Goal: Find specific page/section: Find specific page/section

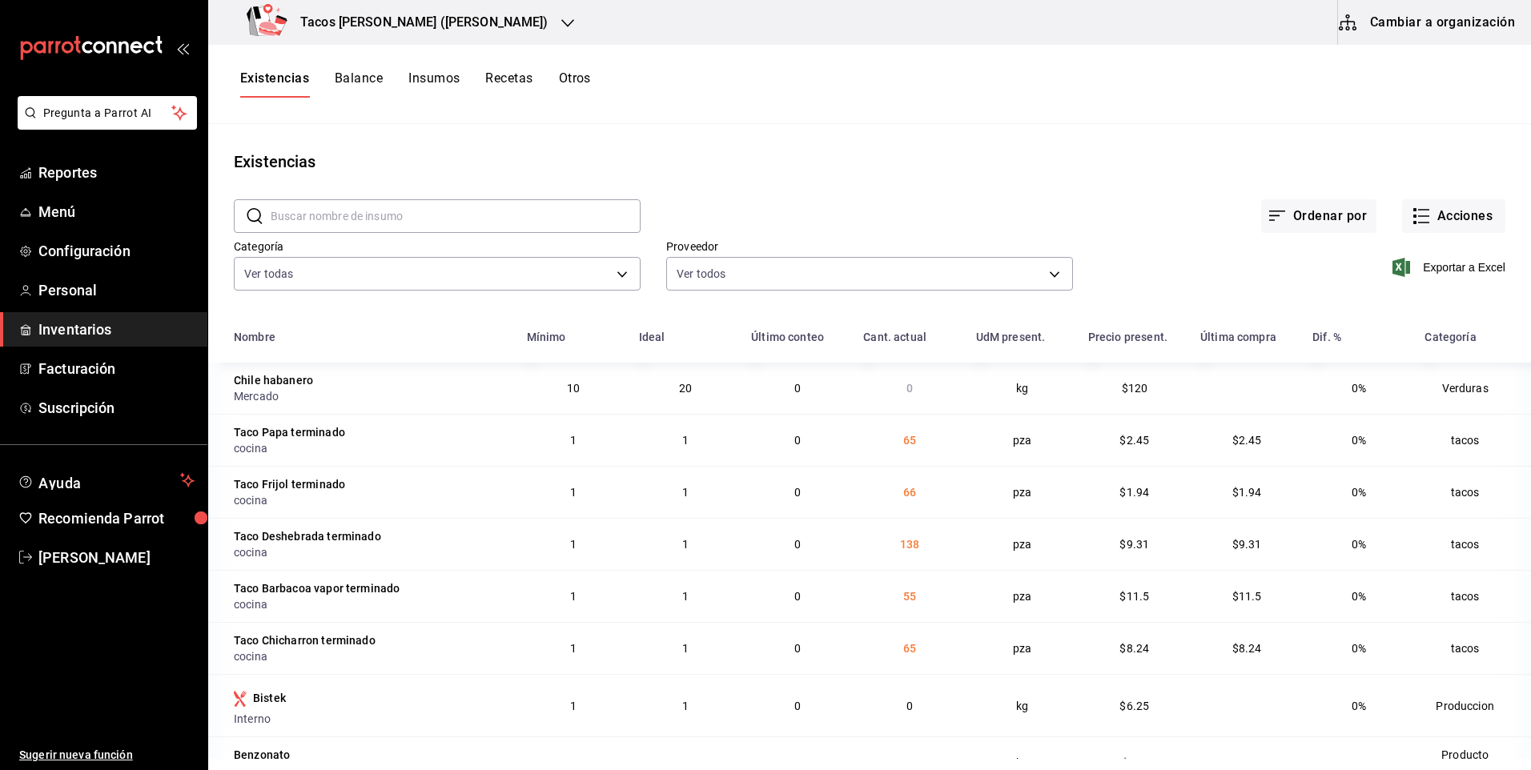
click at [455, 32] on div "Tacos don Pedro (Escobedo)" at bounding box center [400, 22] width 359 height 45
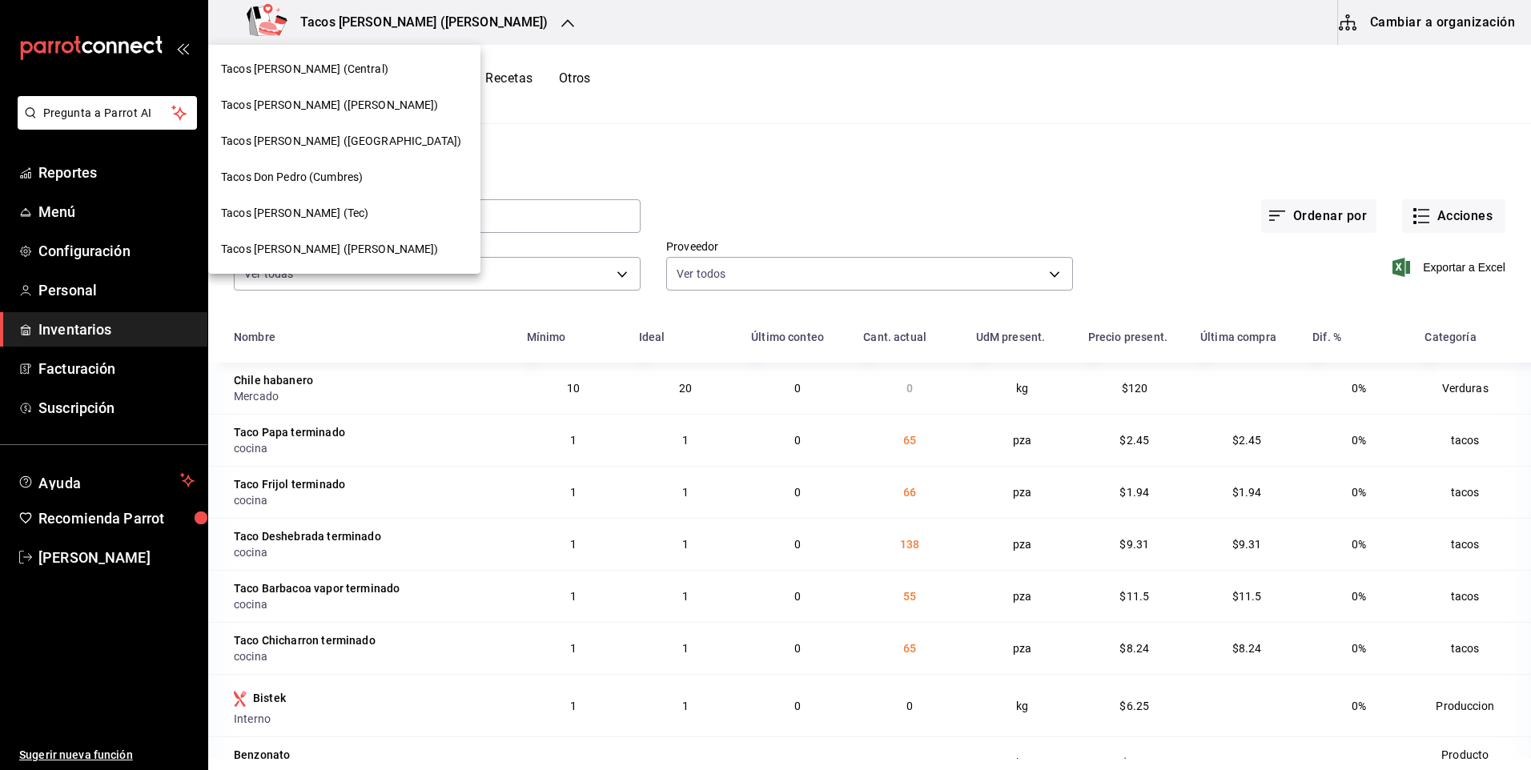
click at [359, 246] on span "Tacos don Pedro (Bartolomé)" at bounding box center [330, 249] width 218 height 17
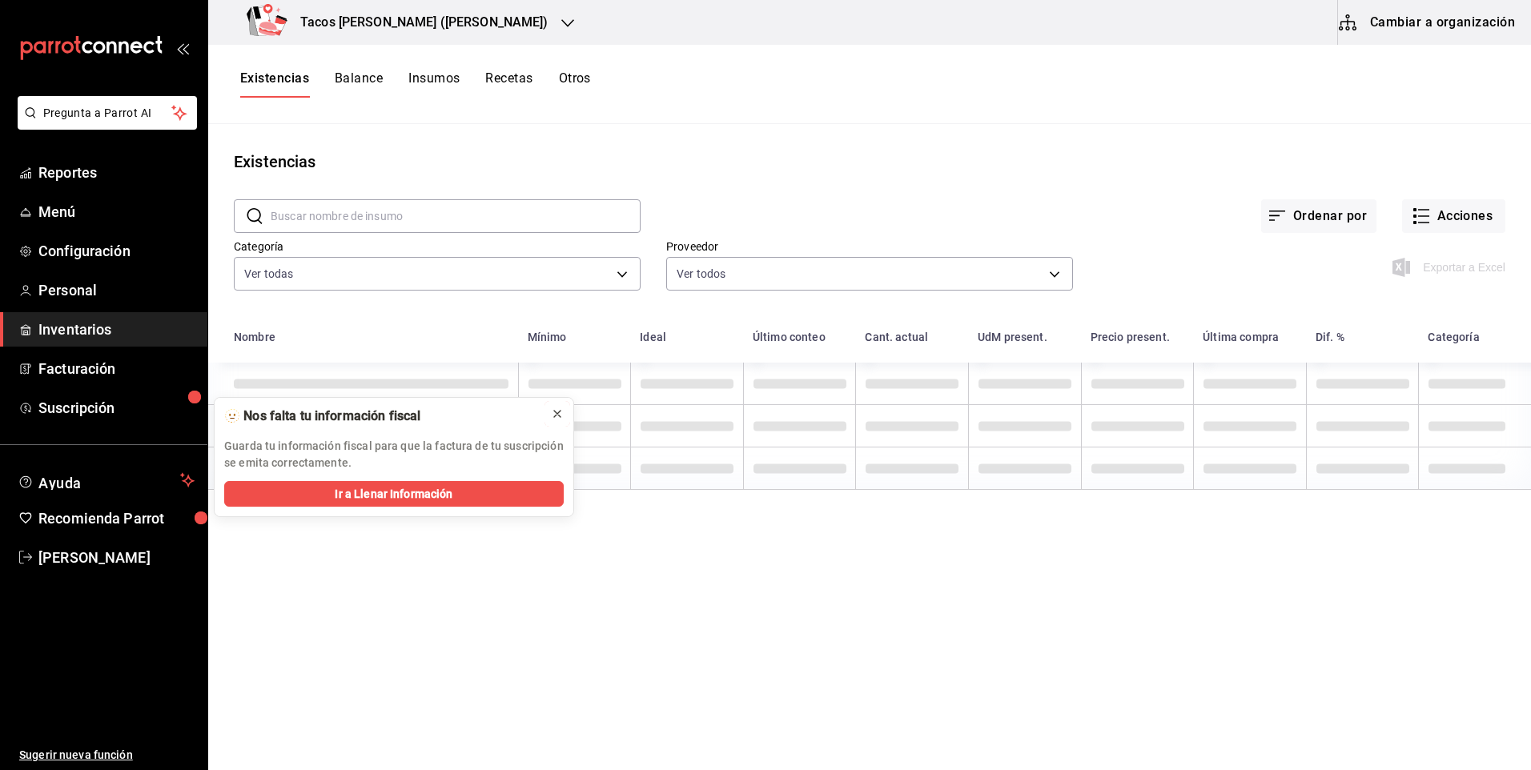
click at [556, 412] on icon at bounding box center [557, 414] width 6 height 6
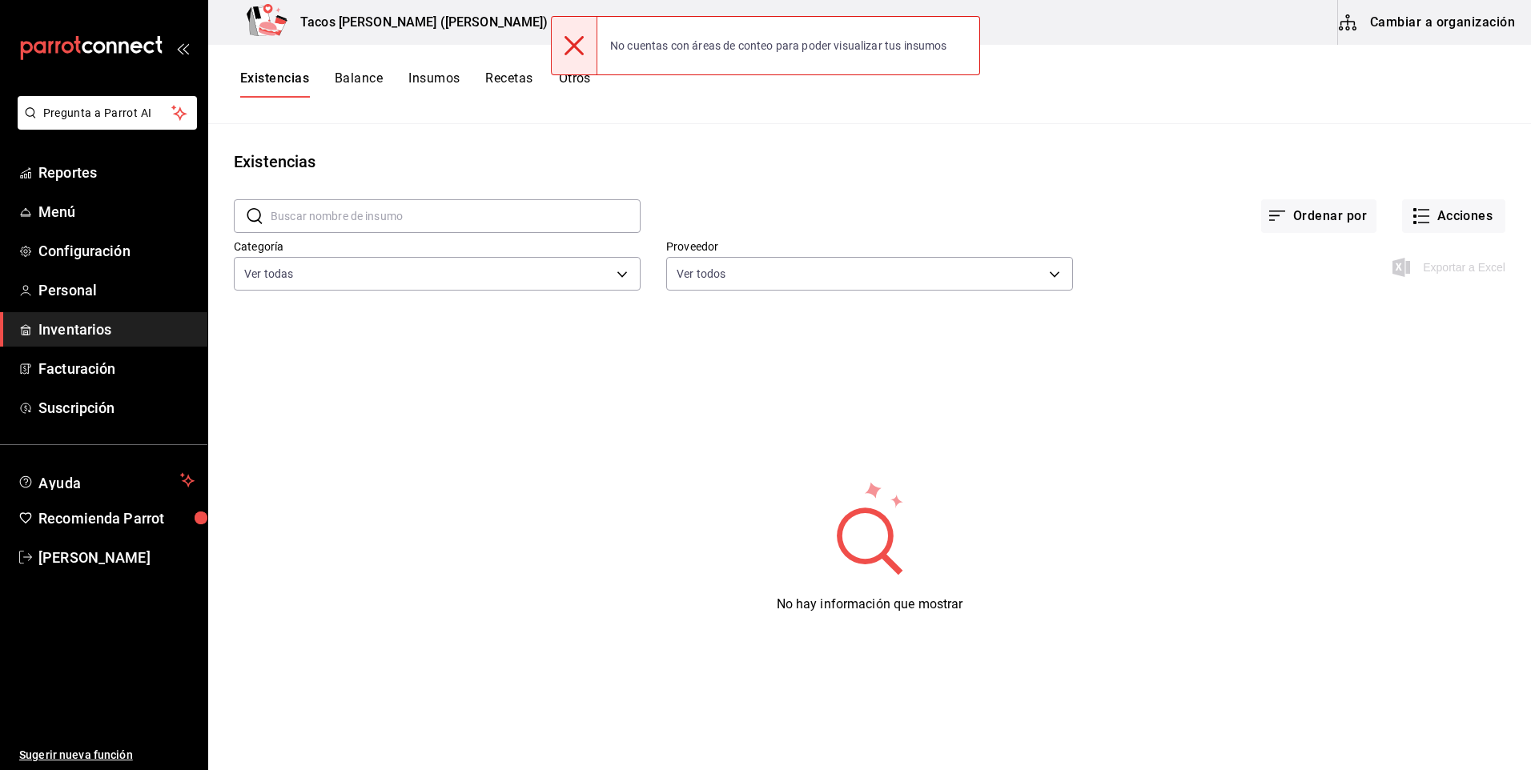
click at [450, 8] on div "Tacos don Pedro (Bartolomé)" at bounding box center [400, 22] width 359 height 45
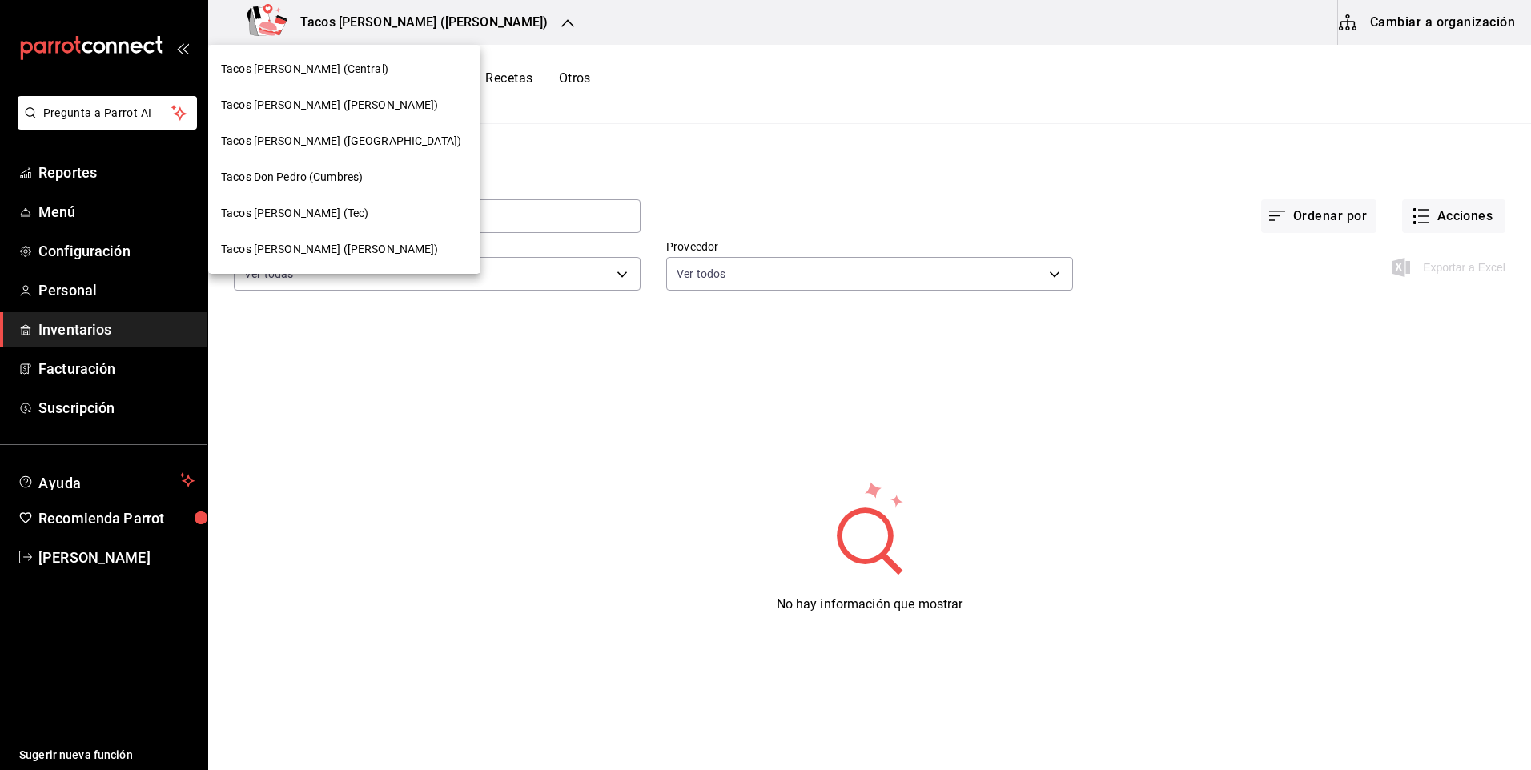
click at [361, 66] on div "Tacos [PERSON_NAME] (Central)" at bounding box center [344, 69] width 247 height 17
